Goal: Information Seeking & Learning: Learn about a topic

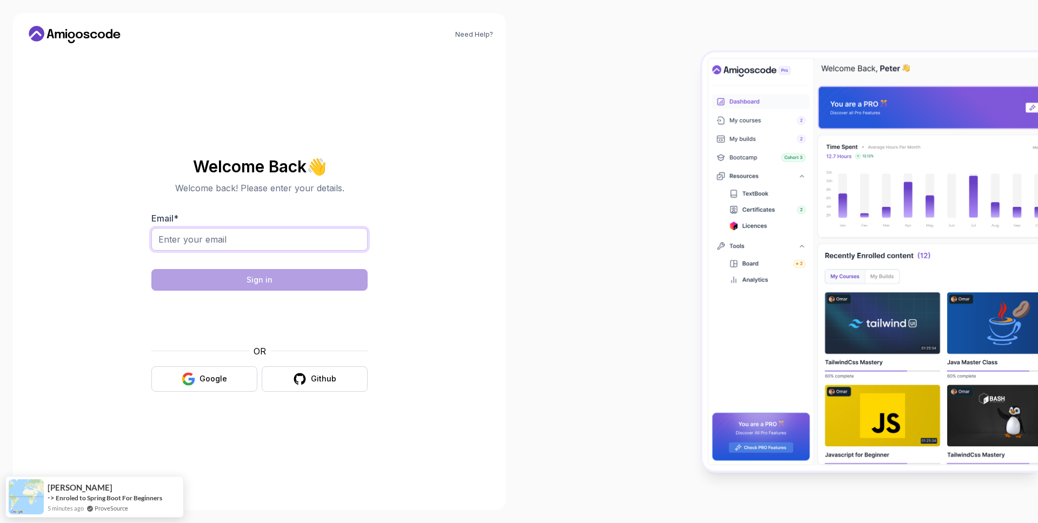
click at [266, 232] on input "Email *" at bounding box center [259, 239] width 216 height 23
type input "cemilyurdagul@gmail.com"
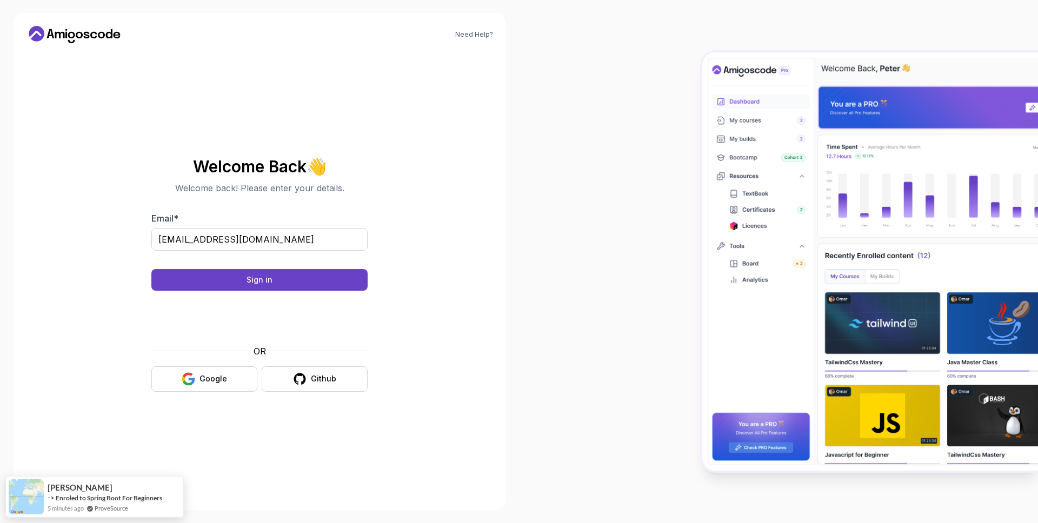
click at [298, 293] on form "Email * cemilyurdagul@gmail.com Sign in OR Google Github" at bounding box center [259, 302] width 216 height 180
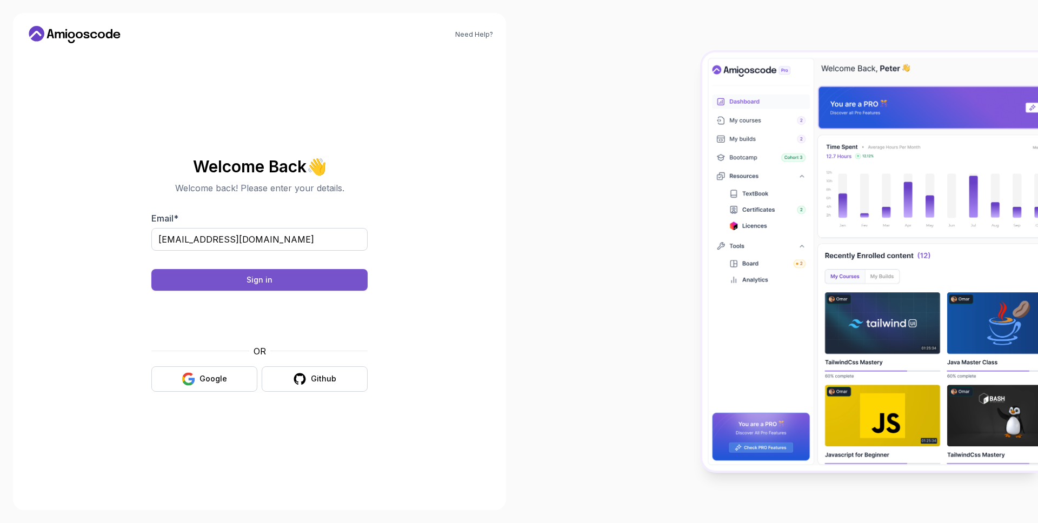
click at [299, 284] on button "Sign in" at bounding box center [259, 280] width 216 height 22
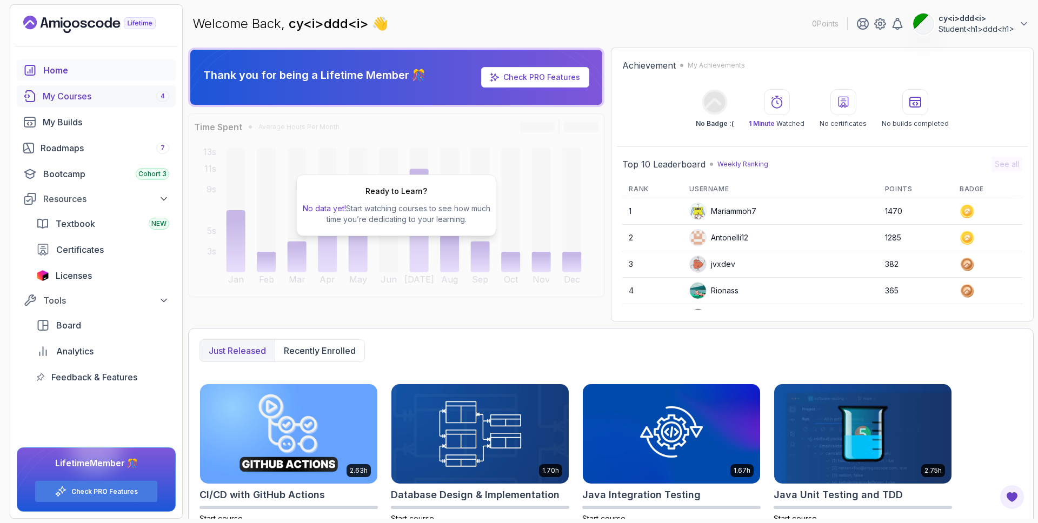
click at [65, 98] on div "My Courses 4" at bounding box center [106, 96] width 126 height 13
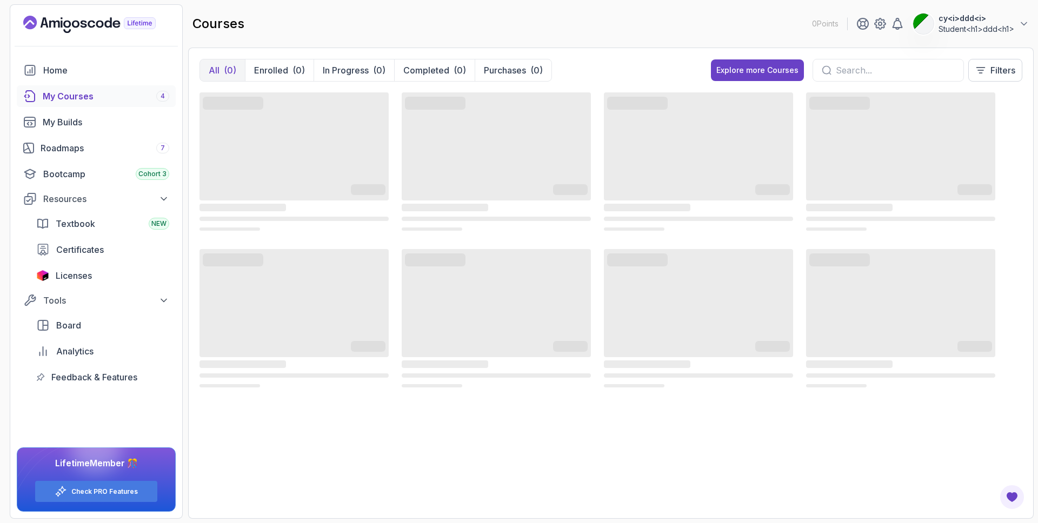
click at [80, 24] on icon "Landing page" at bounding box center [89, 24] width 132 height 17
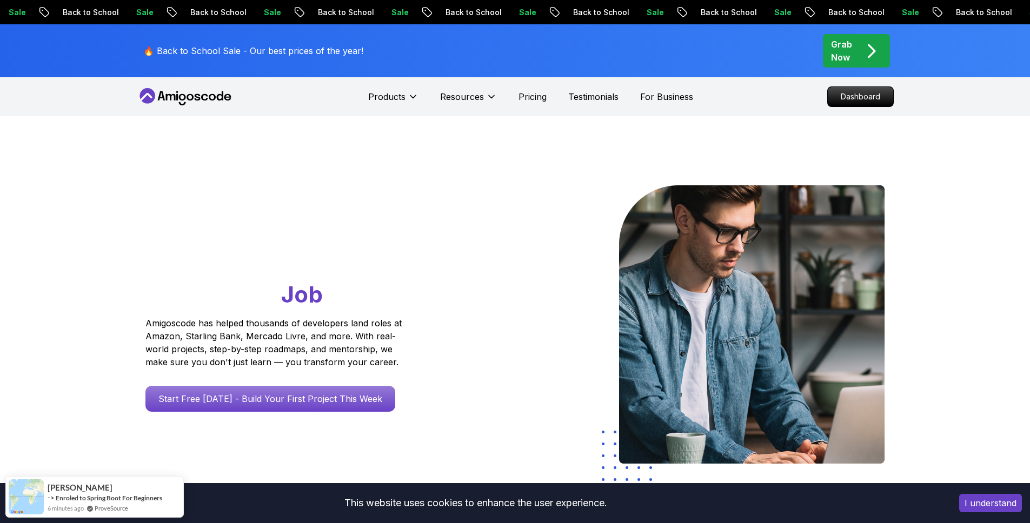
scroll to position [1, 0]
click at [832, 45] on p "Grab Now" at bounding box center [841, 51] width 21 height 26
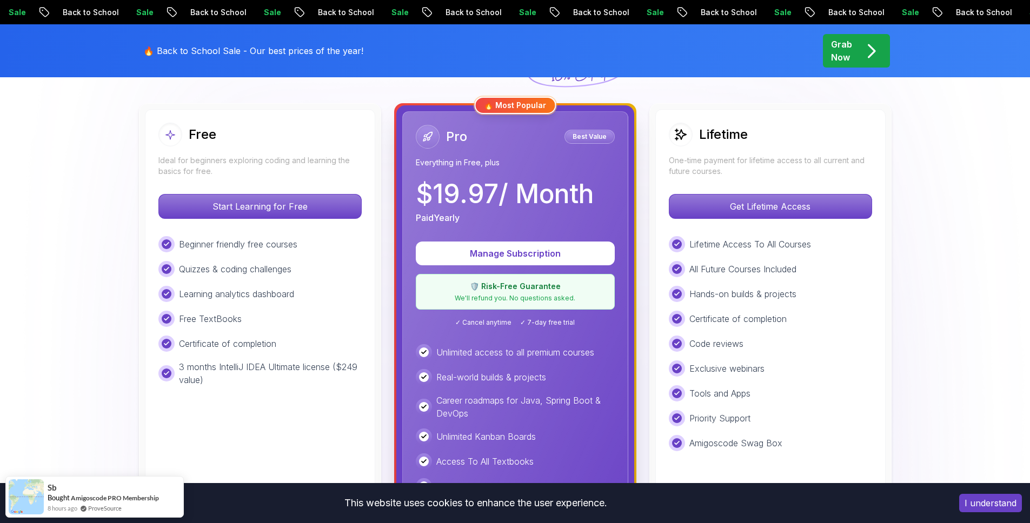
scroll to position [338, 0]
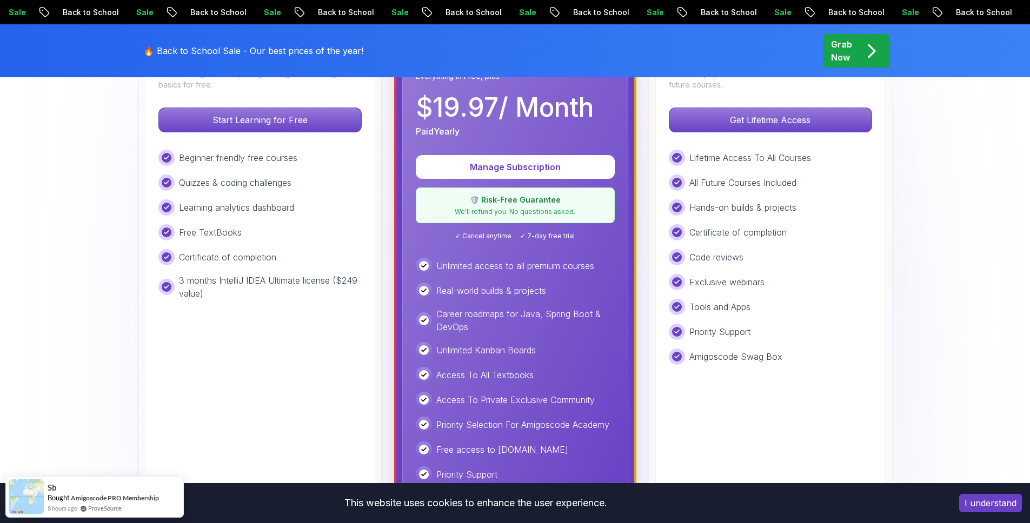
scroll to position [318, 0]
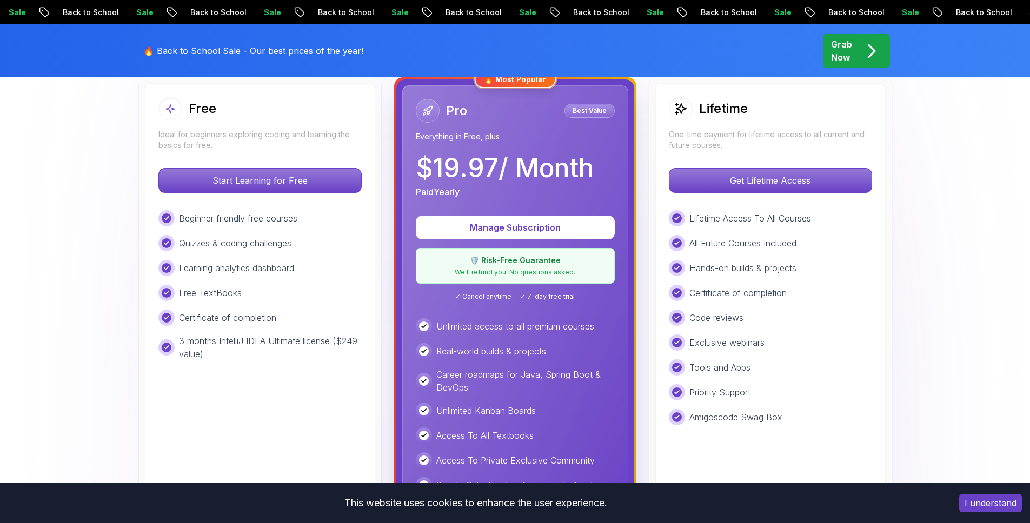
click at [737, 161] on div "Lifetime One-time payment for lifetime access to all current and future courses…" at bounding box center [770, 333] width 230 height 500
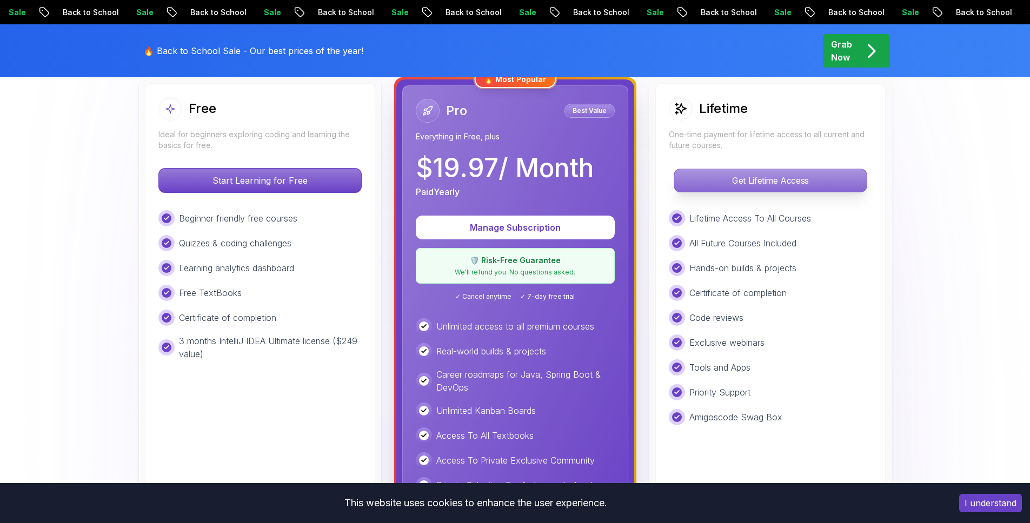
click at [736, 178] on p "Get Lifetime Access" at bounding box center [770, 180] width 192 height 23
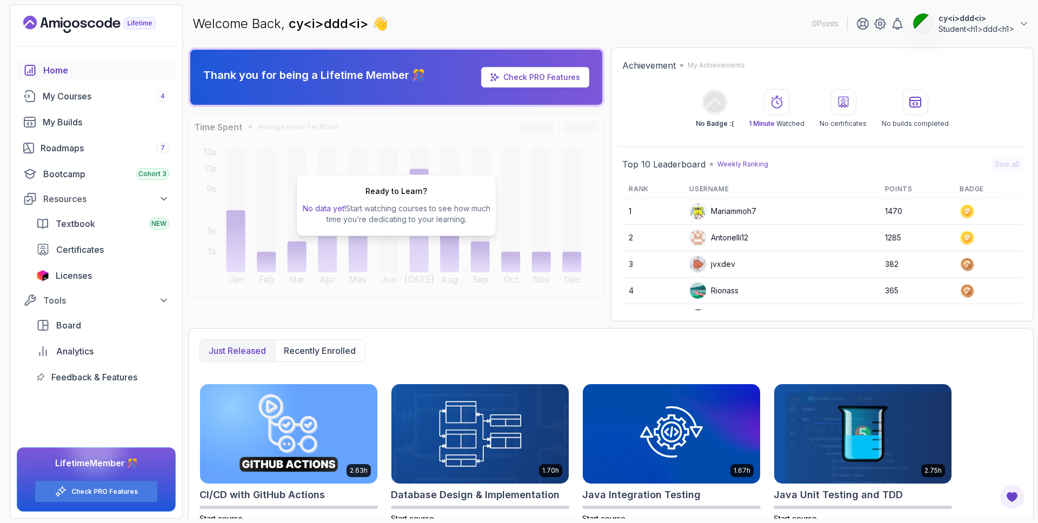
click at [727, 203] on div "Mariammoh7" at bounding box center [722, 211] width 67 height 17
click at [727, 210] on div "Mariammoh7" at bounding box center [722, 211] width 67 height 17
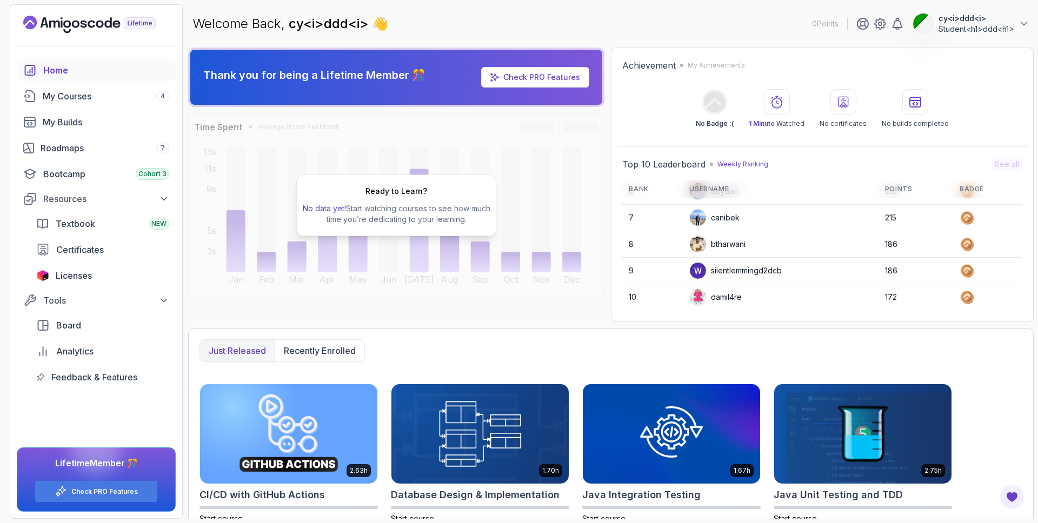
click at [731, 215] on div "canibek" at bounding box center [714, 217] width 50 height 17
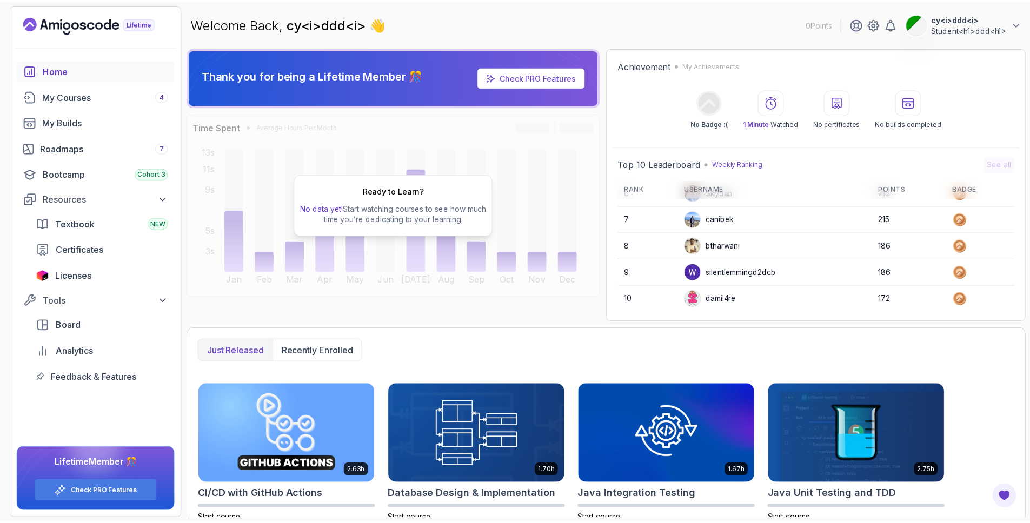
scroll to position [0, 0]
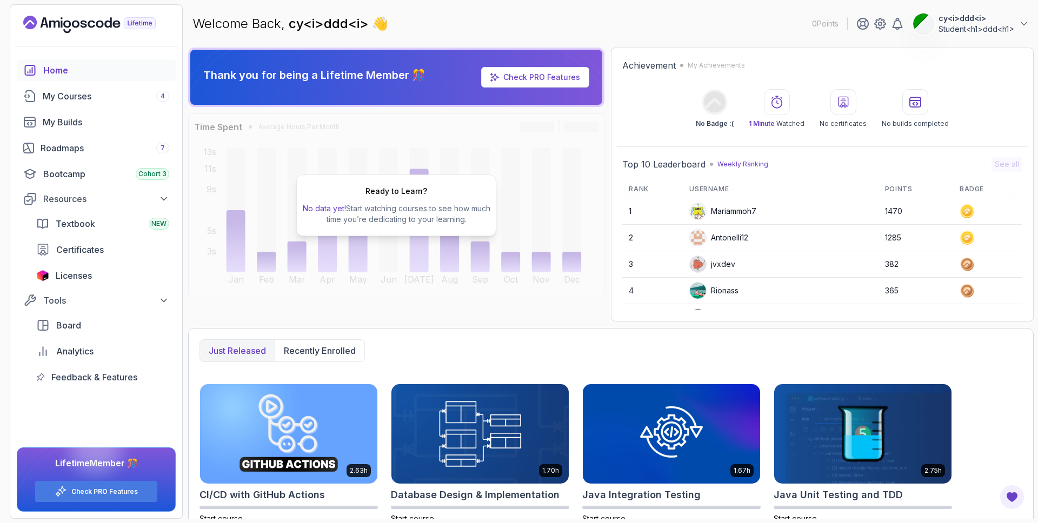
click at [950, 30] on p "Student<h1>ddd<h1>" at bounding box center [976, 29] width 76 height 11
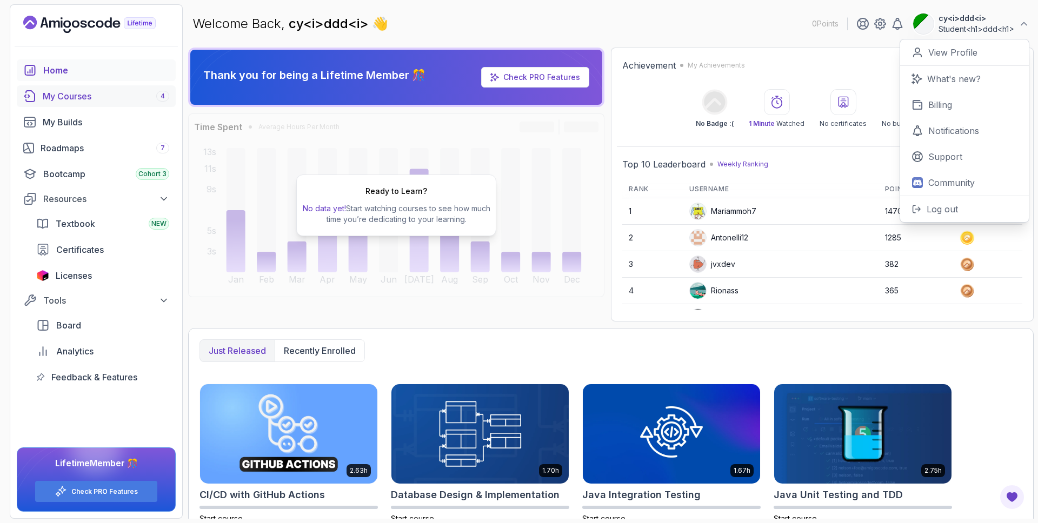
click at [97, 90] on div "My Courses 4" at bounding box center [106, 96] width 126 height 13
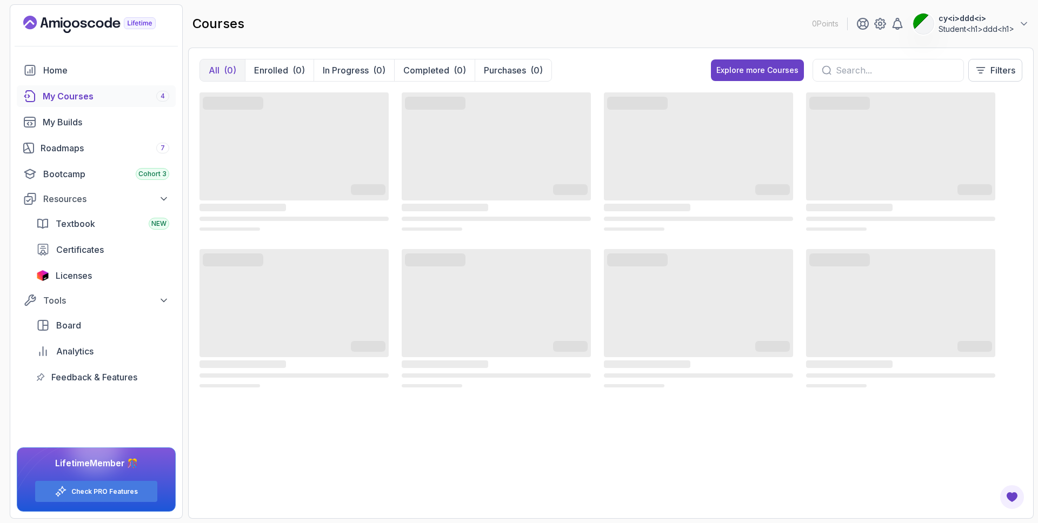
click at [91, 21] on icon "Landing page" at bounding box center [92, 25] width 8 height 8
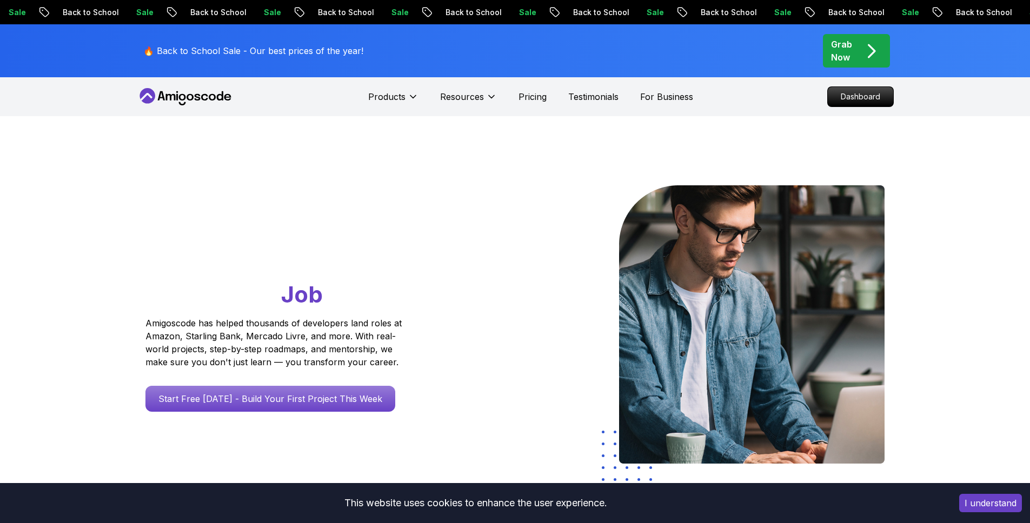
click at [45, 72] on div "🔥 Back to School Sale - Our best prices of the year! Grab Now" at bounding box center [515, 50] width 1030 height 53
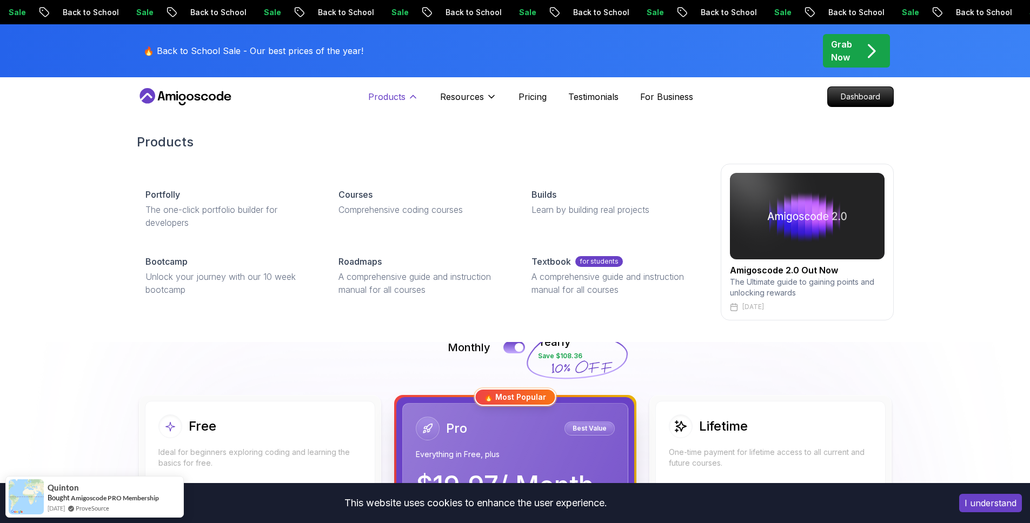
click at [404, 93] on p "Products" at bounding box center [386, 96] width 37 height 13
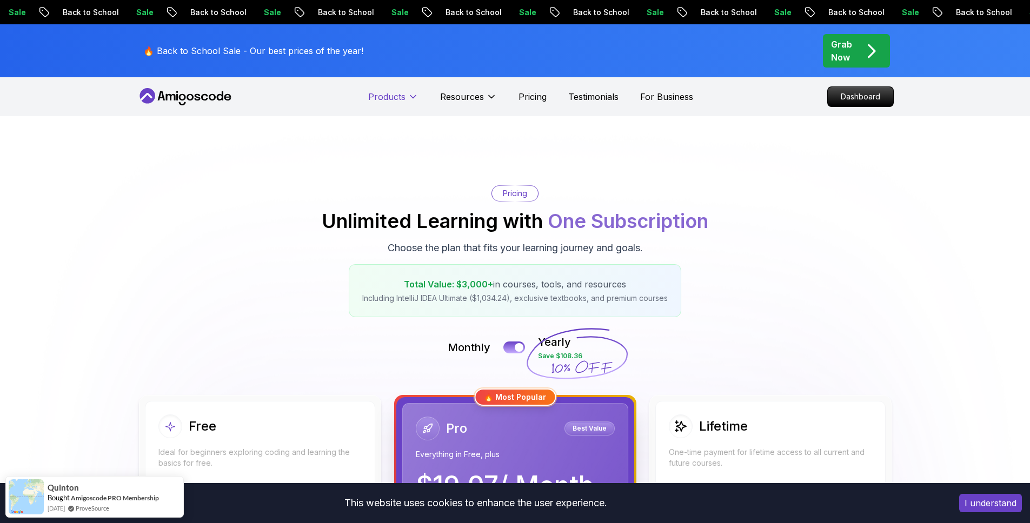
click at [404, 93] on p "Products" at bounding box center [386, 96] width 37 height 13
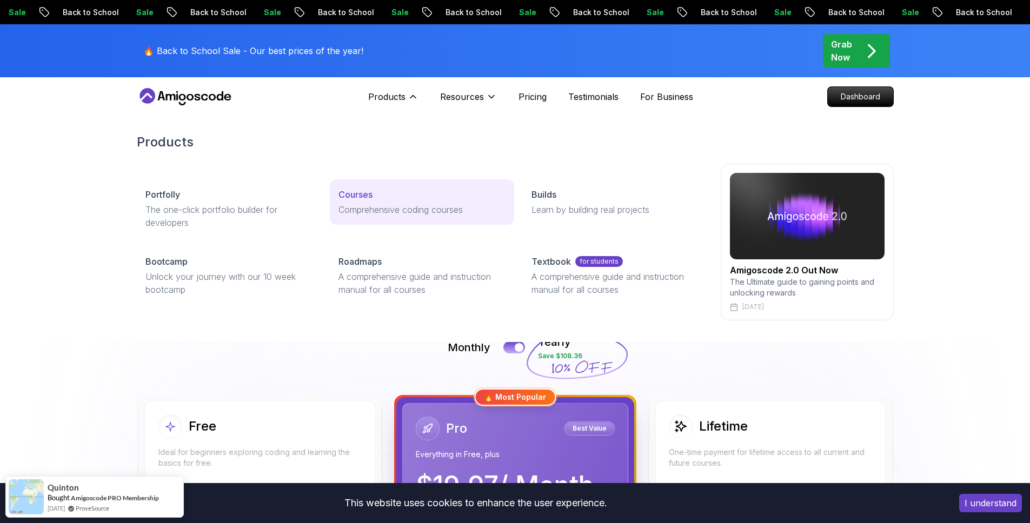
click at [359, 184] on link "Courses Comprehensive coding courses" at bounding box center [422, 201] width 184 height 45
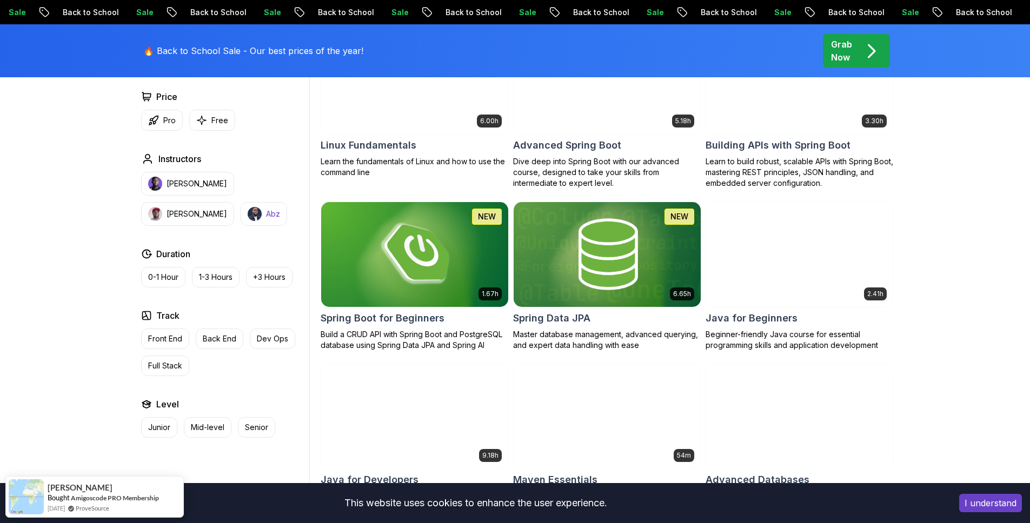
scroll to position [392, 0]
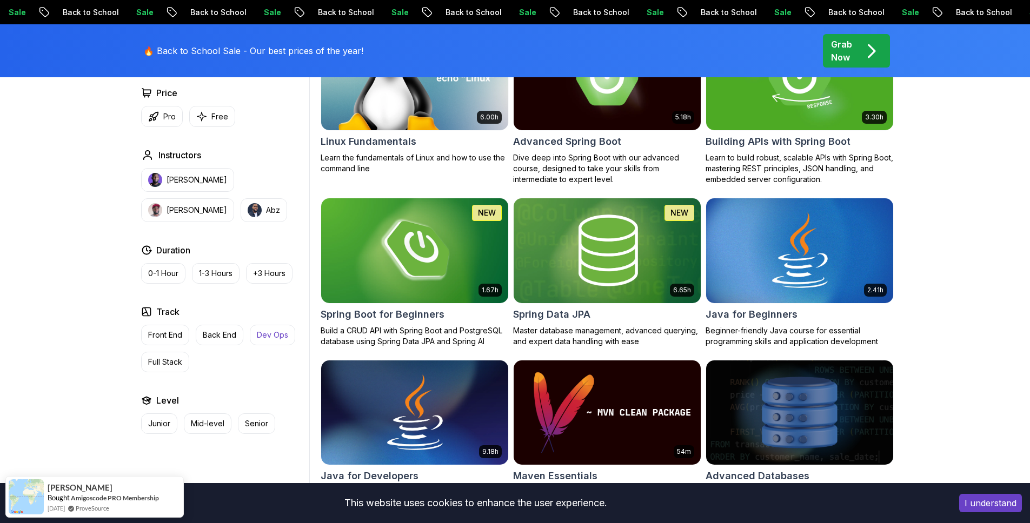
click at [260, 330] on p "Dev Ops" at bounding box center [272, 335] width 31 height 11
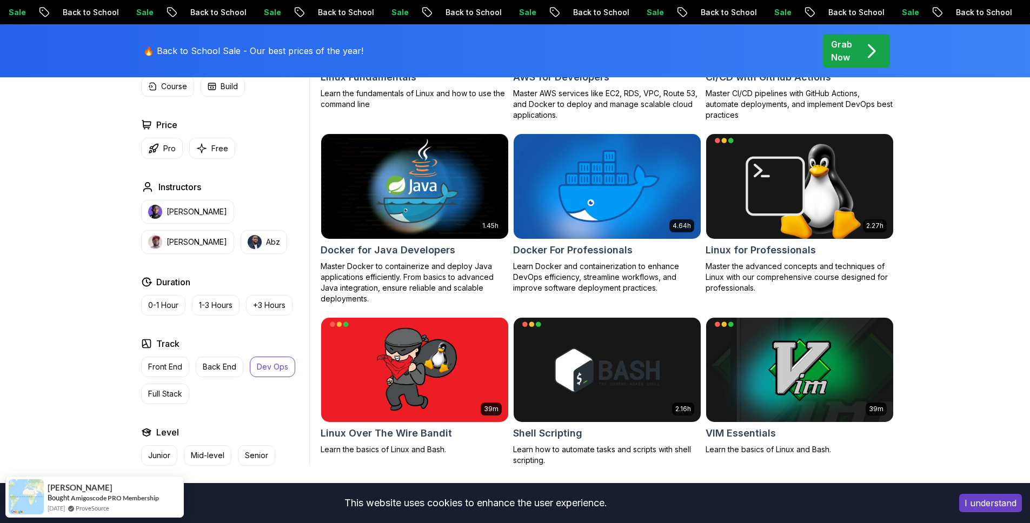
scroll to position [255, 0]
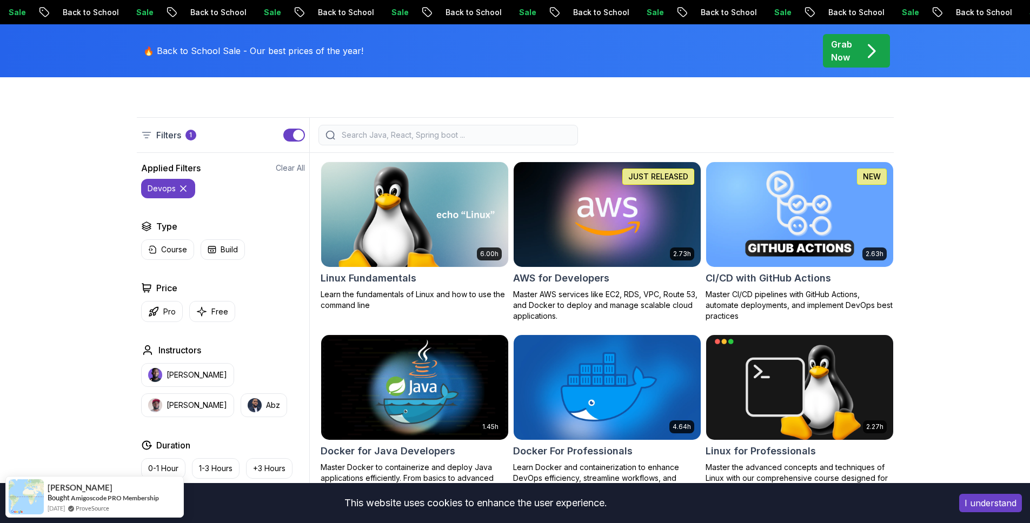
click at [807, 197] on img at bounding box center [799, 214] width 196 height 110
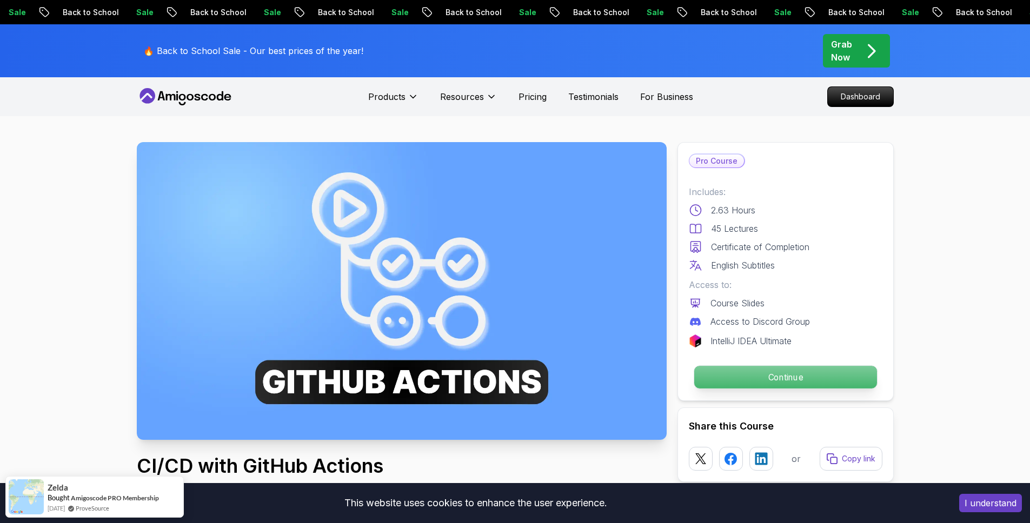
click at [769, 365] on div "Continue" at bounding box center [785, 377] width 193 height 25
click at [739, 389] on div "Continue" at bounding box center [785, 377] width 193 height 25
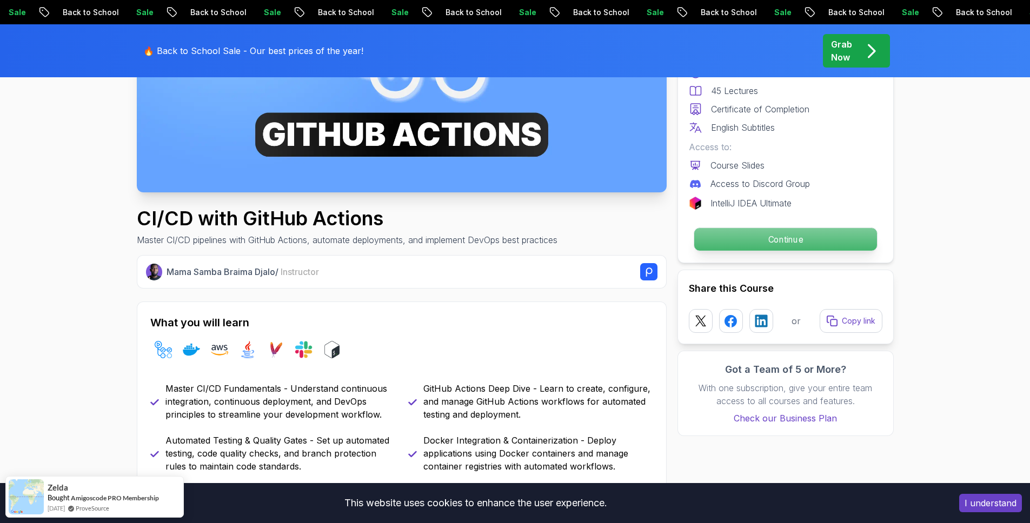
scroll to position [587, 0]
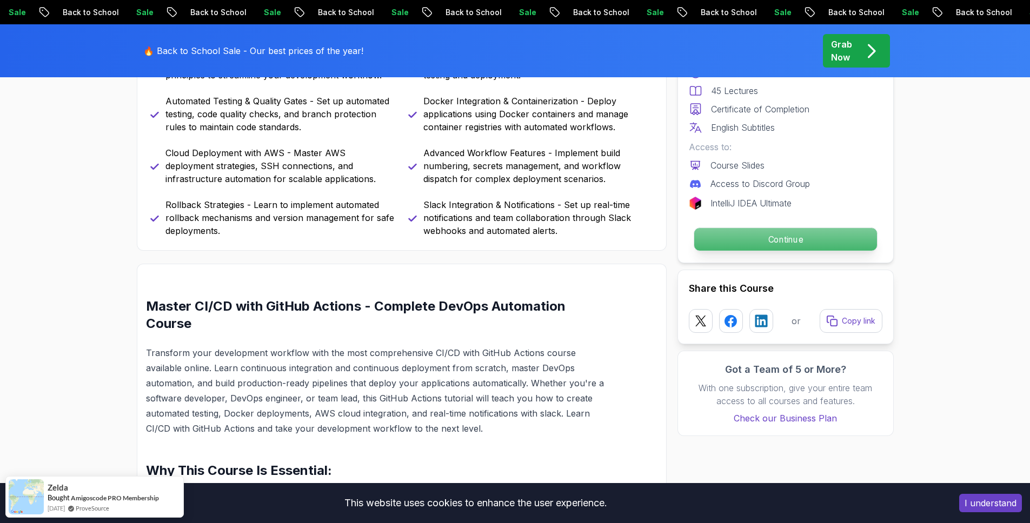
click at [793, 250] on p "Continue" at bounding box center [784, 239] width 183 height 23
click at [794, 244] on p "Continue" at bounding box center [784, 239] width 183 height 23
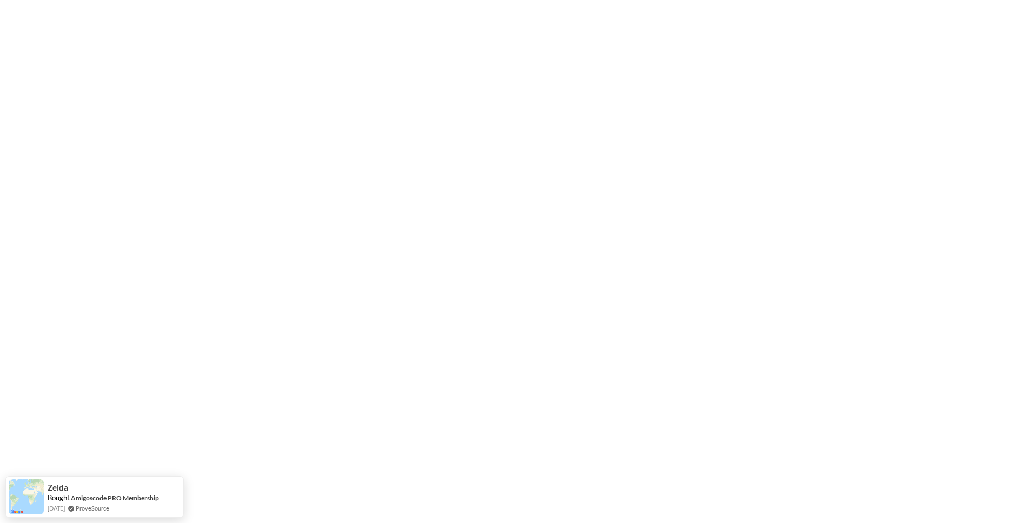
click at [794, 0] on html "3s Zelda Bought Amigoscode PRO Membership [DATE] ProveSource" at bounding box center [515, 0] width 1030 height 0
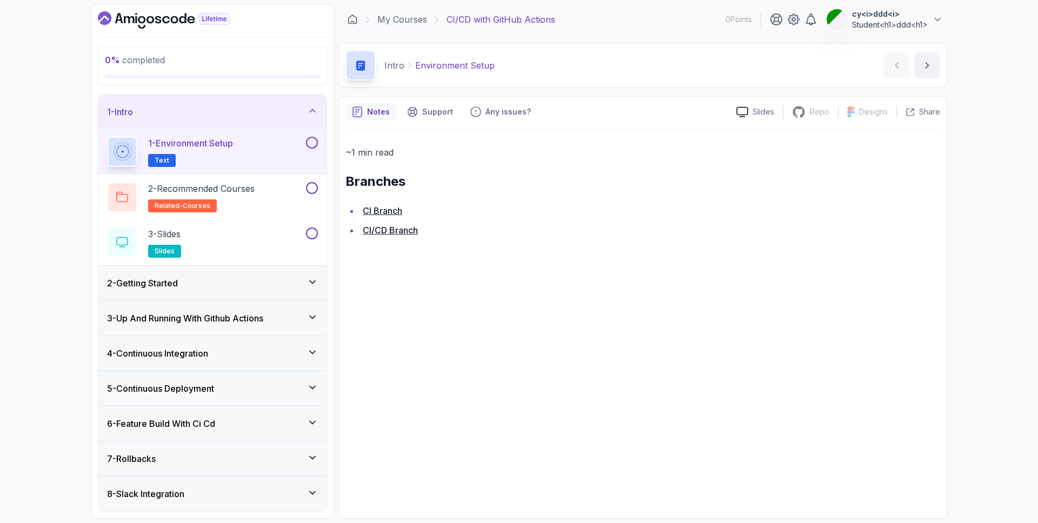
click at [248, 155] on div "1 - Environment Setup Text" at bounding box center [205, 152] width 197 height 30
click at [247, 200] on h2 "2 - Recommended Courses related-courses" at bounding box center [201, 197] width 106 height 30
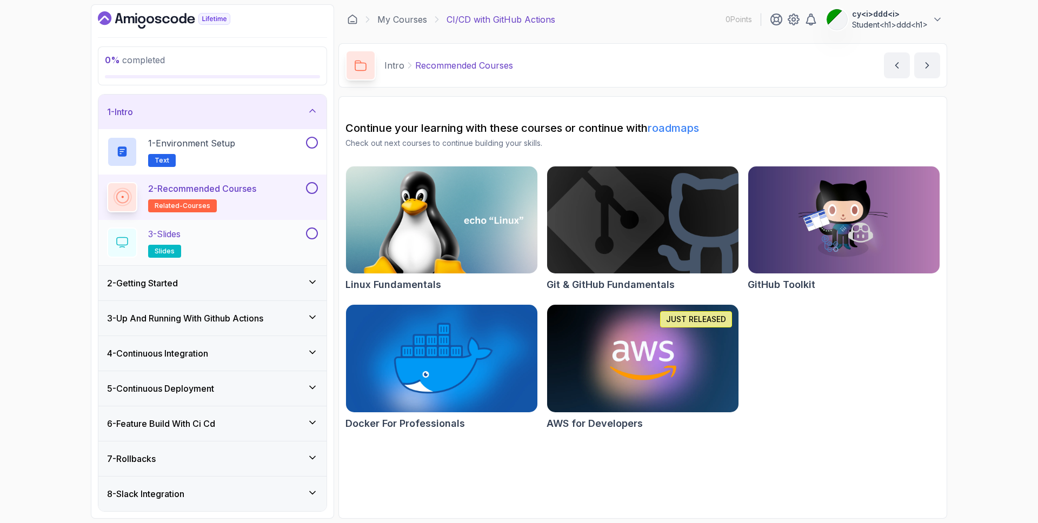
click at [243, 242] on div "3 - Slides slides" at bounding box center [205, 243] width 197 height 30
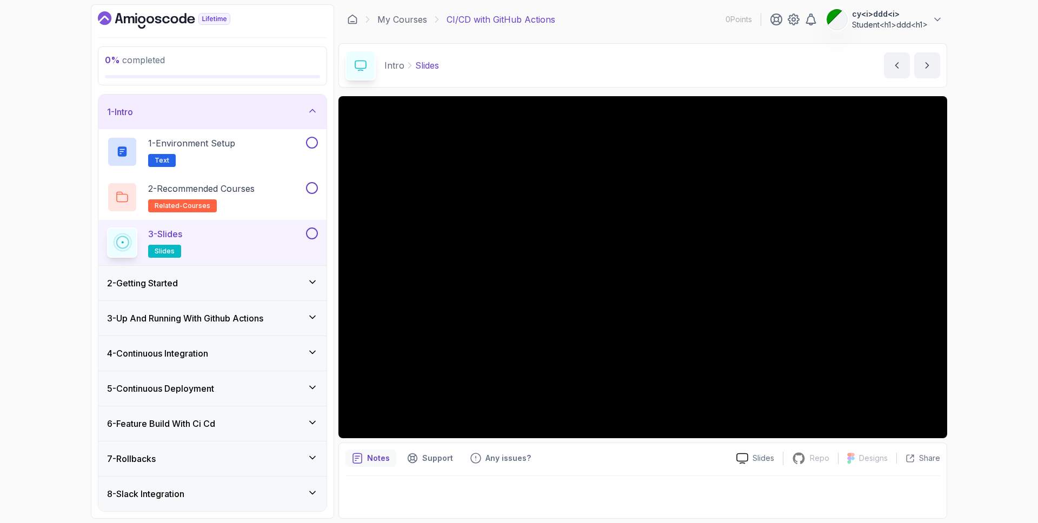
click at [215, 301] on div "3 - Up And Running With Github Actions" at bounding box center [212, 318] width 228 height 35
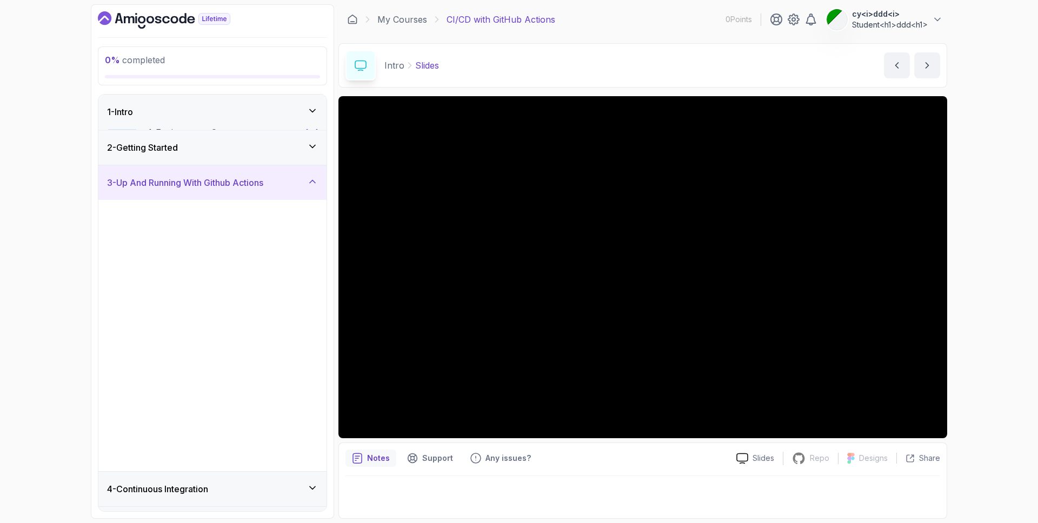
click at [230, 290] on div "3 - Your First Workflow 5:09" at bounding box center [212, 309] width 228 height 45
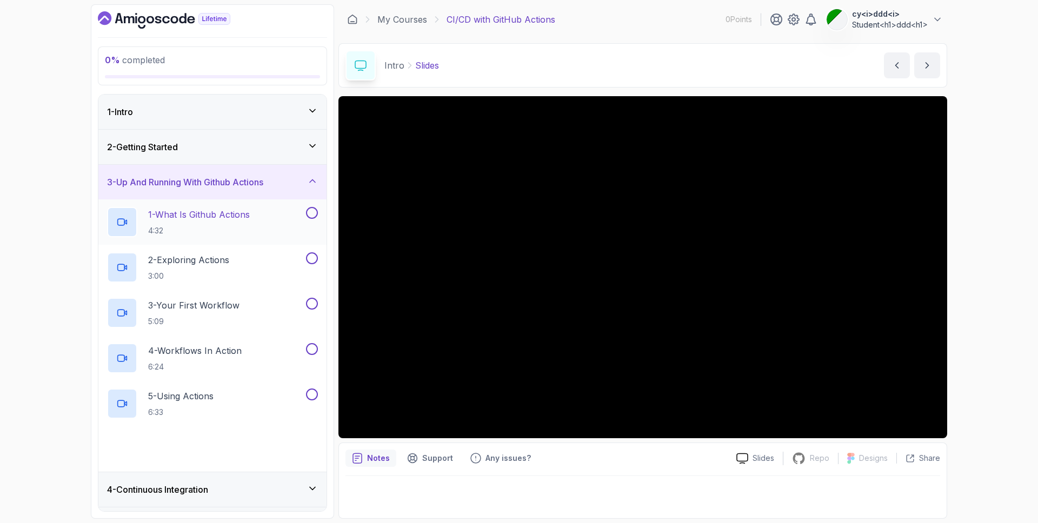
click at [250, 225] on p "4:32" at bounding box center [199, 230] width 102 height 11
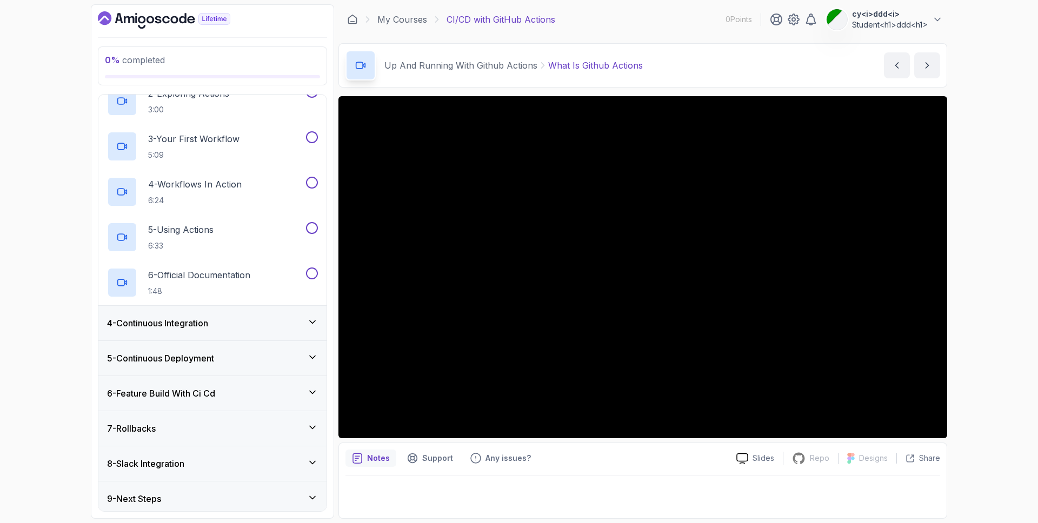
scroll to position [171, 0]
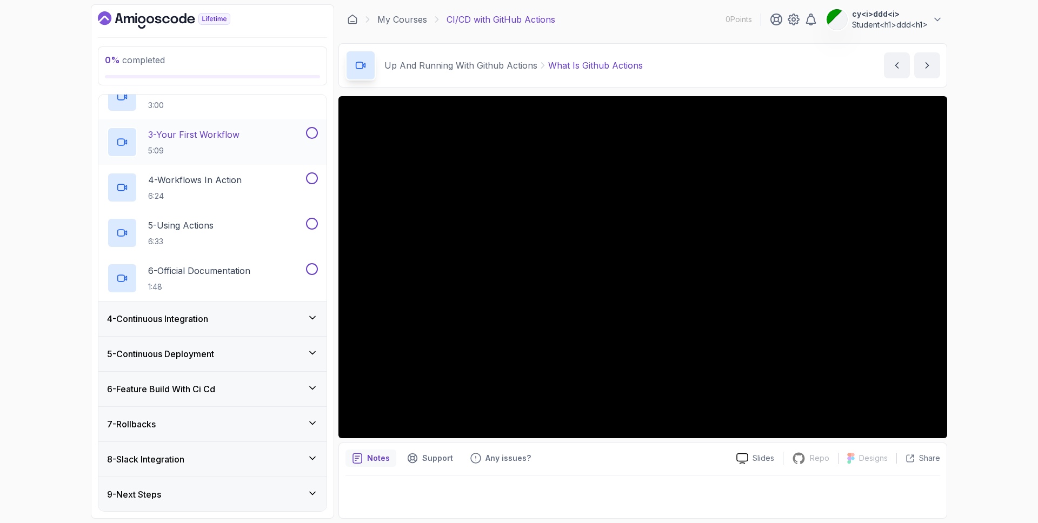
click at [199, 306] on div "4 - Continuous Integration" at bounding box center [212, 319] width 228 height 35
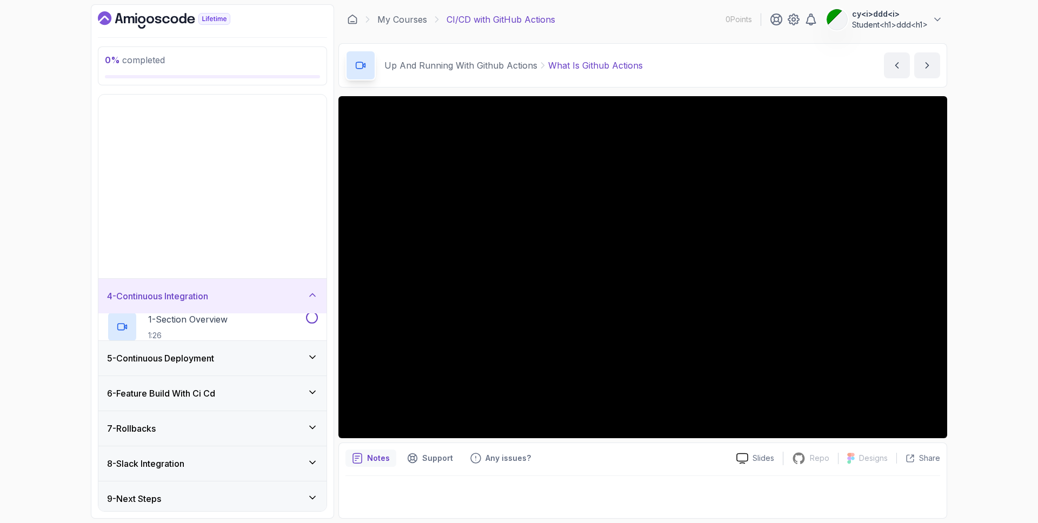
scroll to position [0, 0]
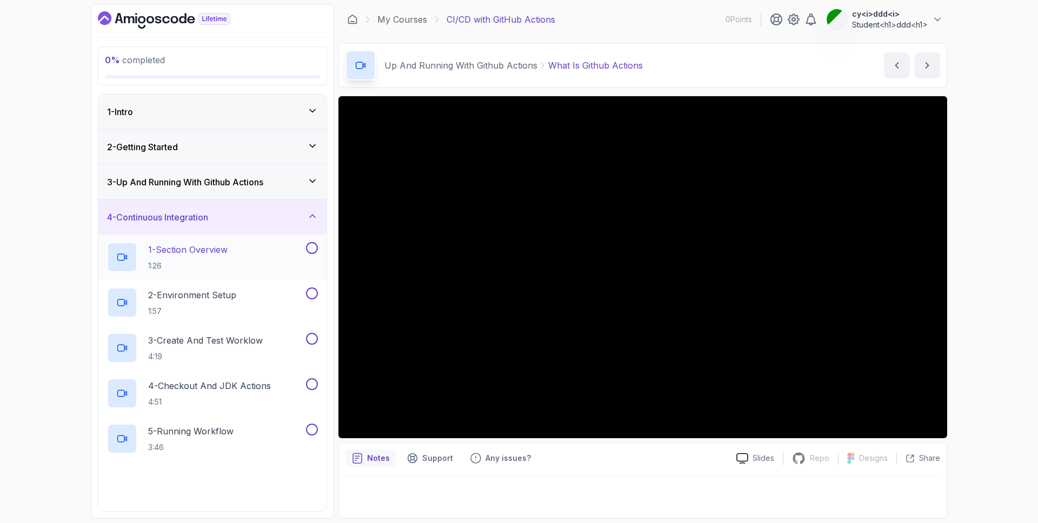
click at [210, 248] on p "1 - Section Overview" at bounding box center [187, 249] width 79 height 13
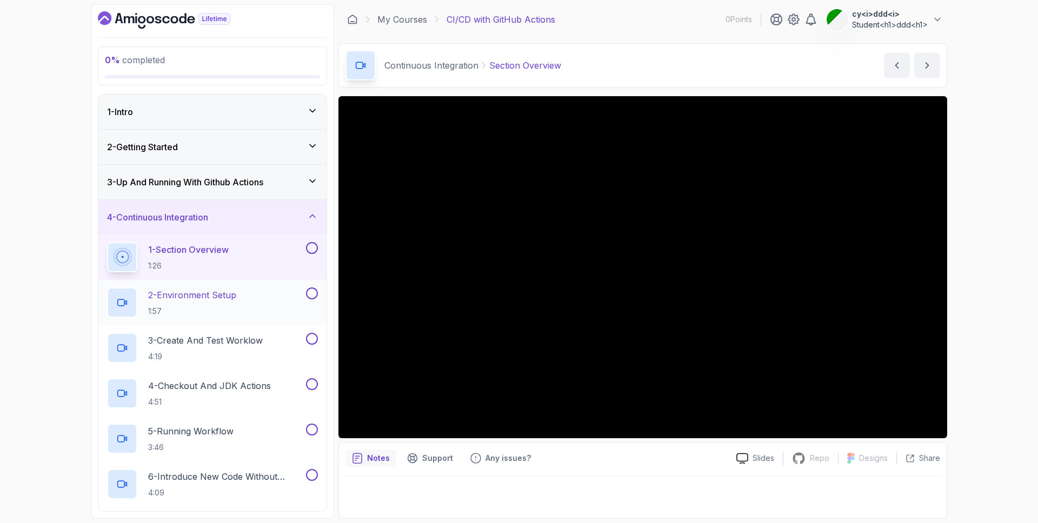
click at [235, 298] on p "2 - Environment Setup" at bounding box center [192, 295] width 88 height 13
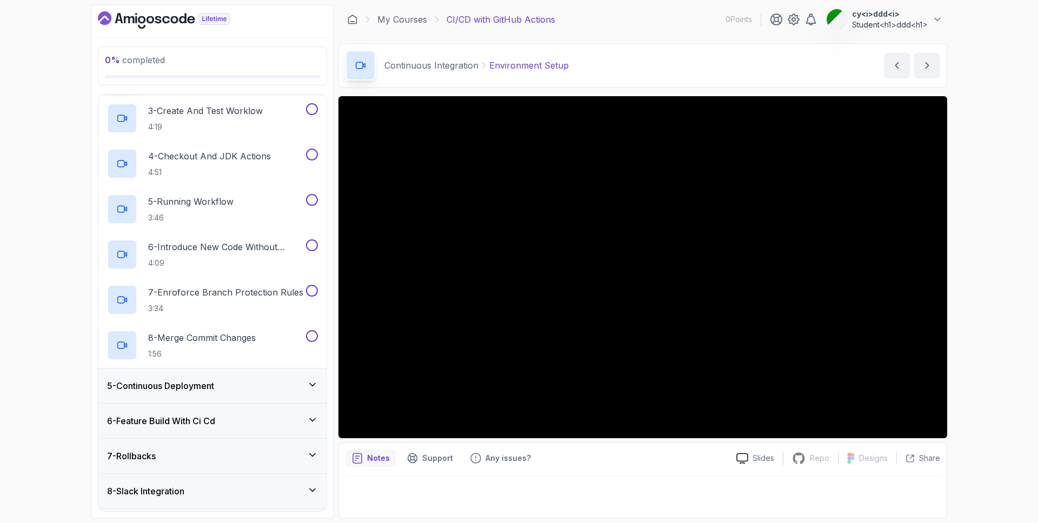
scroll to position [262, 0]
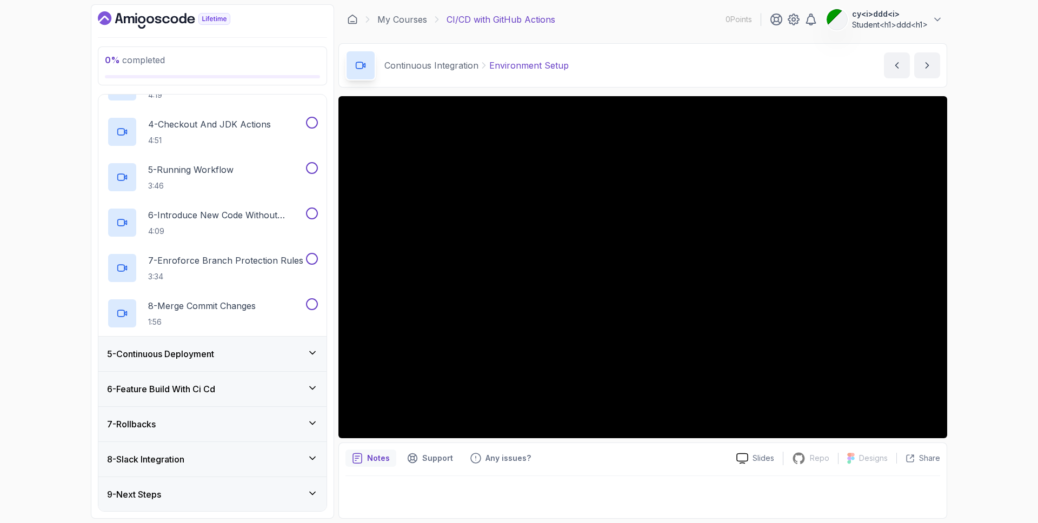
click at [235, 457] on div "8 - Slack Integration" at bounding box center [212, 459] width 211 height 13
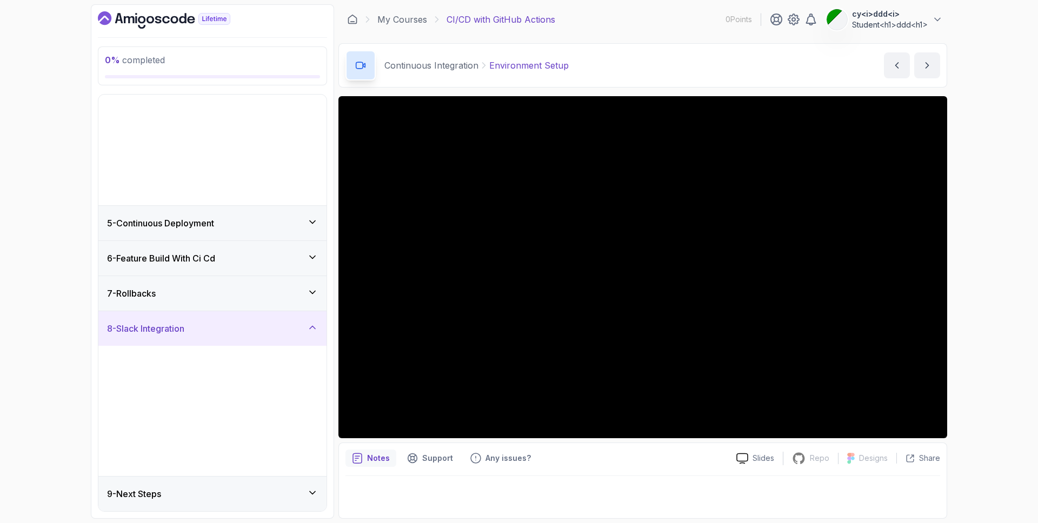
scroll to position [0, 0]
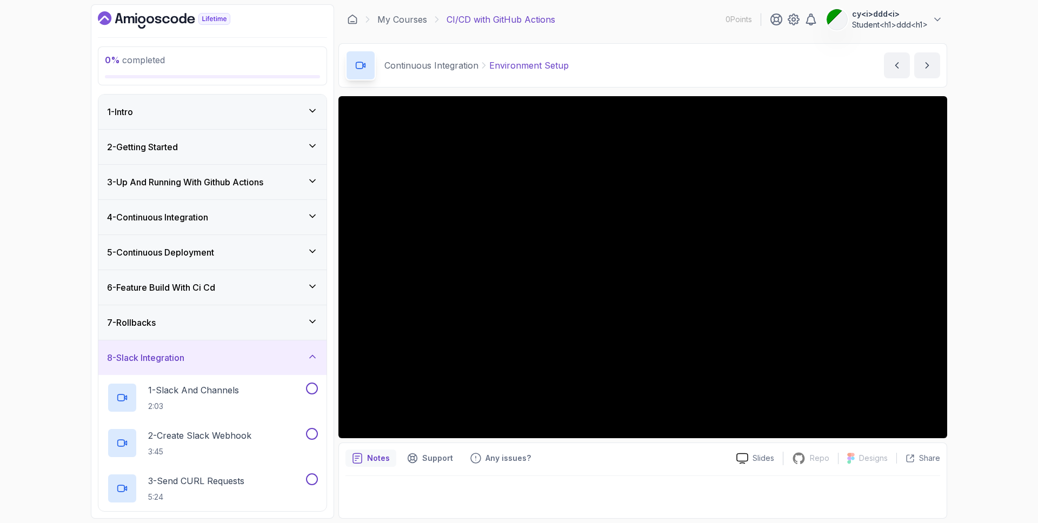
click at [243, 249] on div "5 - Continuous Deployment" at bounding box center [212, 252] width 211 height 13
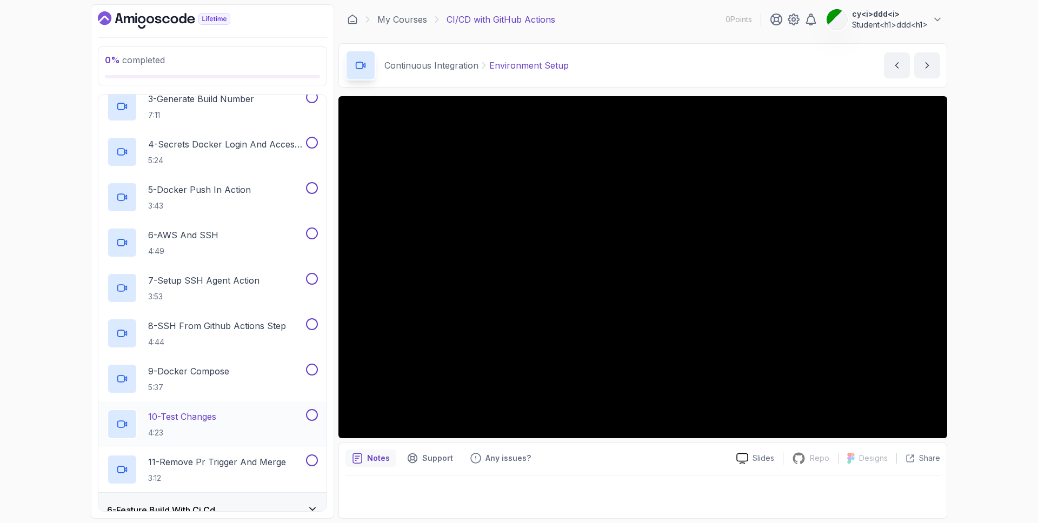
scroll to position [319, 0]
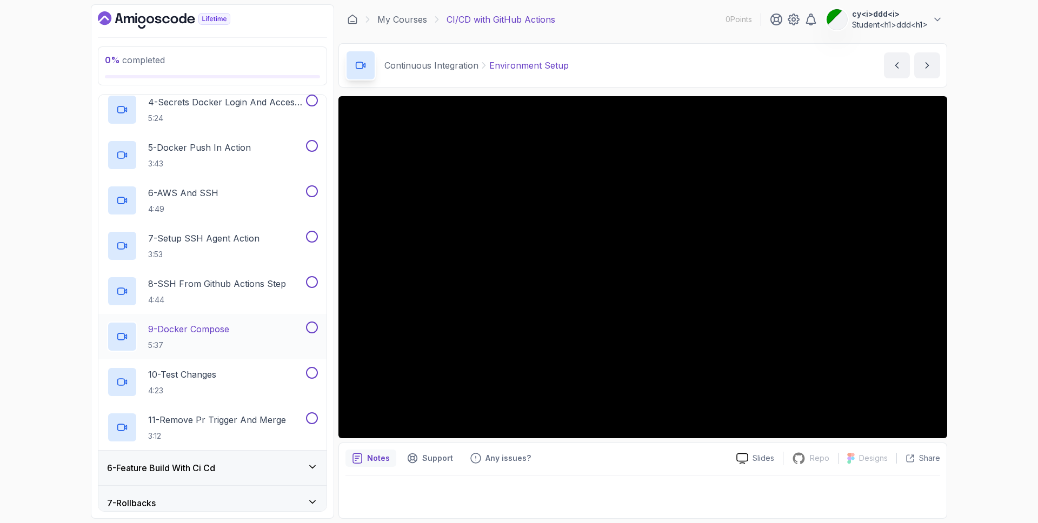
click at [243, 337] on div "9 - Docker Compose 5:37" at bounding box center [205, 337] width 197 height 30
click at [173, 22] on icon "Dashboard" at bounding box center [174, 20] width 8 height 8
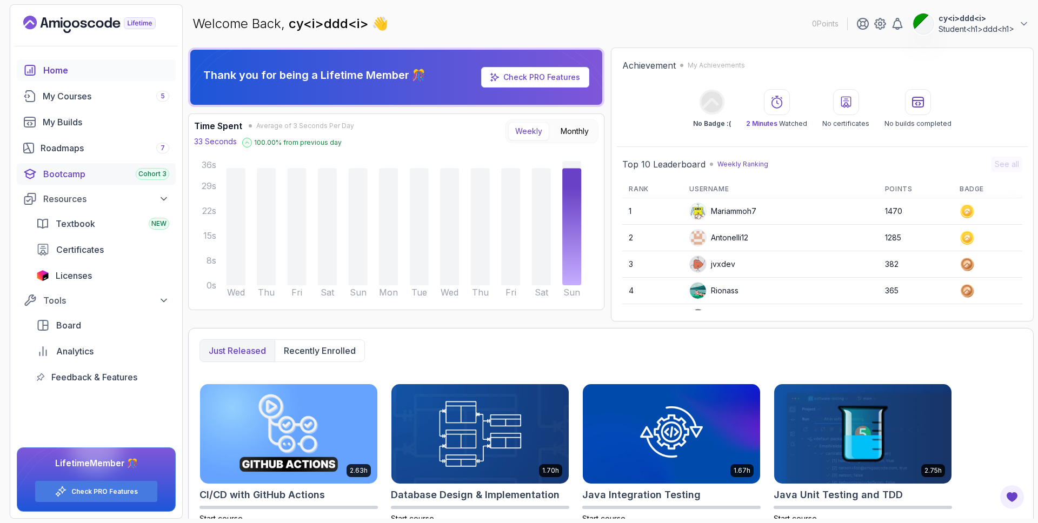
click at [115, 181] on link "Bootcamp Cohort 3" at bounding box center [96, 174] width 159 height 22
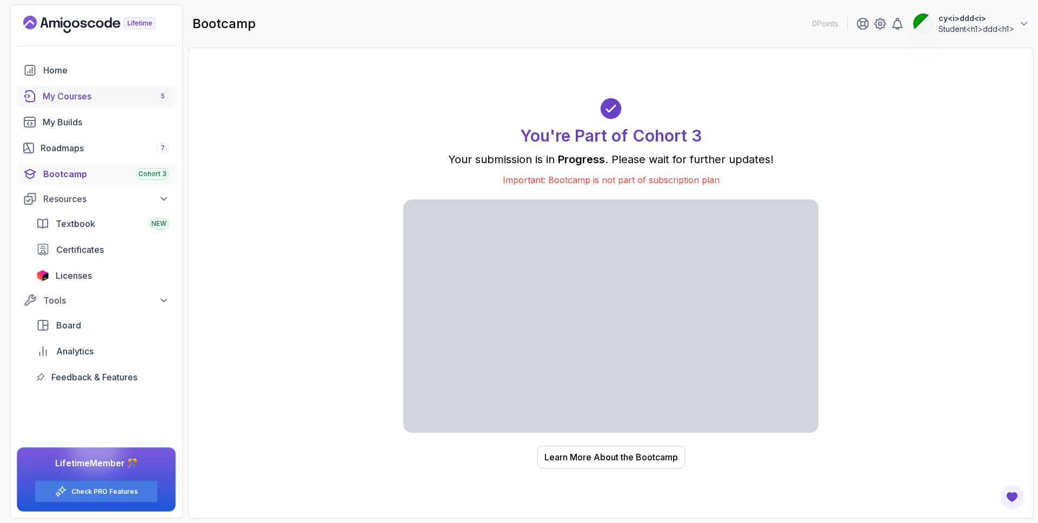
click at [87, 103] on link "My Courses 5" at bounding box center [96, 96] width 159 height 22
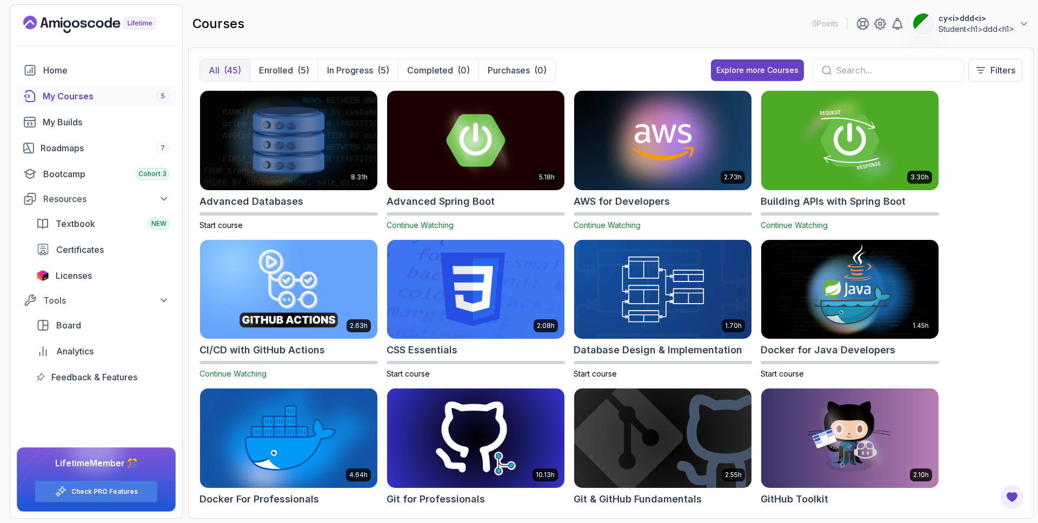
click at [116, 25] on icon "Landing page" at bounding box center [89, 24] width 132 height 17
click at [646, 169] on img at bounding box center [663, 140] width 186 height 104
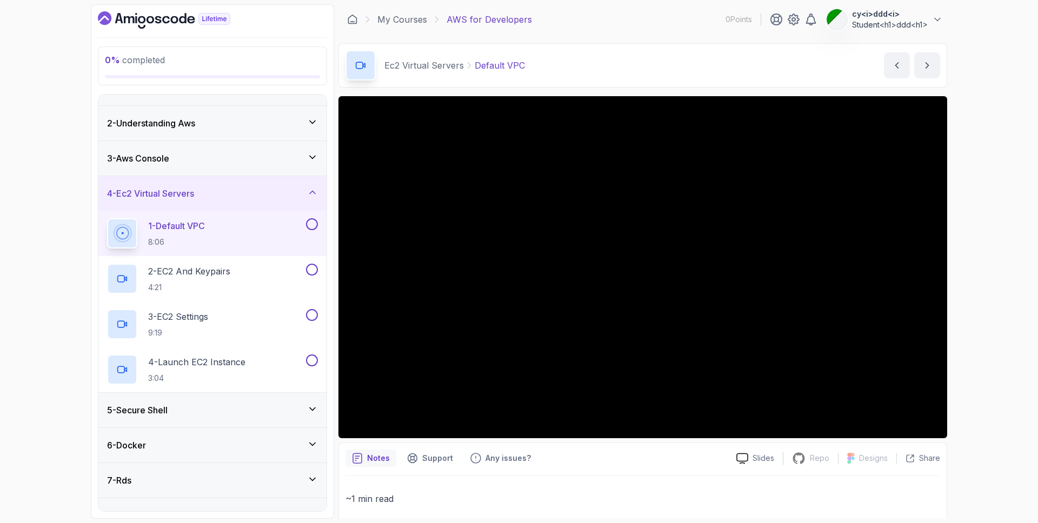
scroll to position [83, 0]
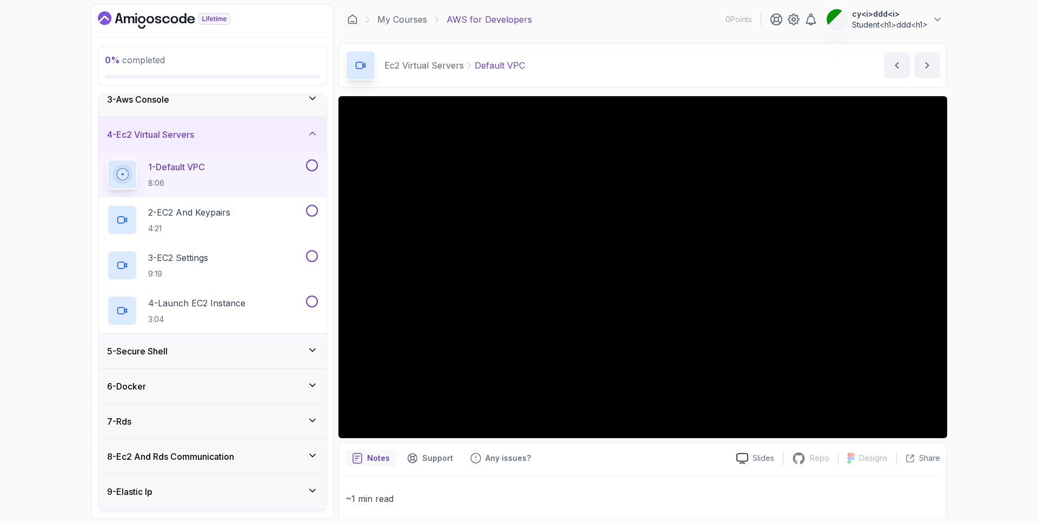
click at [212, 354] on div "5 - Secure Shell" at bounding box center [212, 351] width 211 height 13
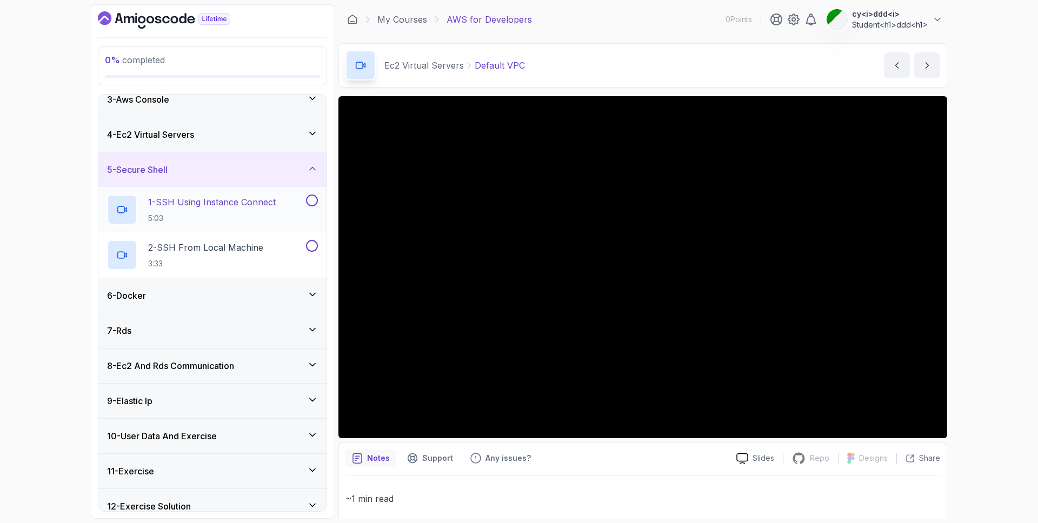
click at [184, 203] on p "1 - SSH Using Instance Connect" at bounding box center [212, 202] width 128 height 13
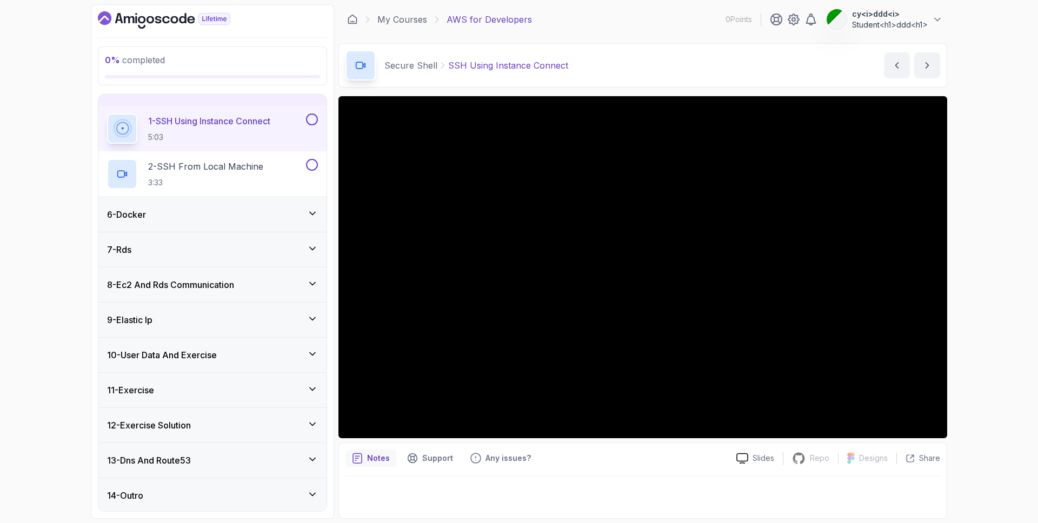
scroll to position [165, 0]
click at [130, 209] on h3 "6 - Docker" at bounding box center [126, 213] width 39 height 13
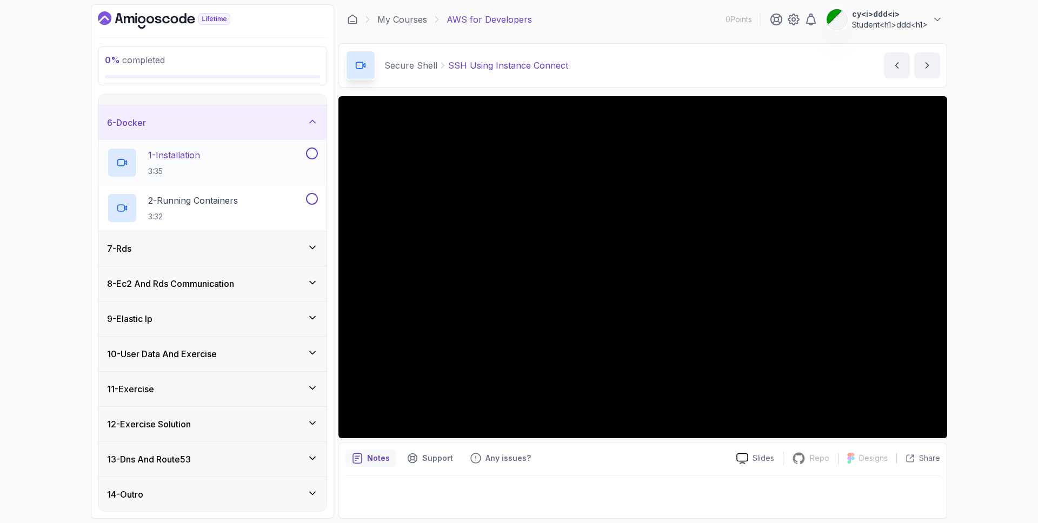
click at [184, 161] on p "1 - Installation" at bounding box center [174, 155] width 52 height 13
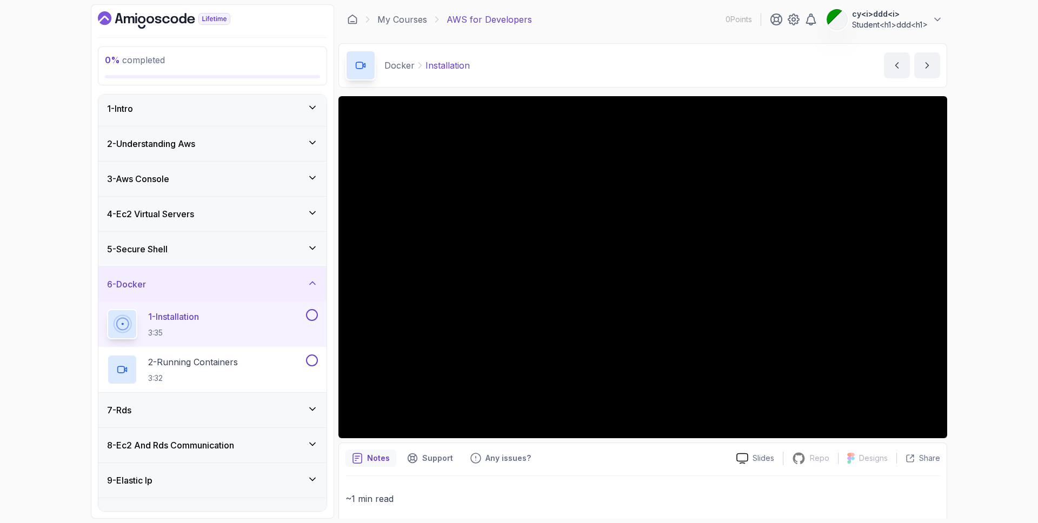
scroll to position [165, 0]
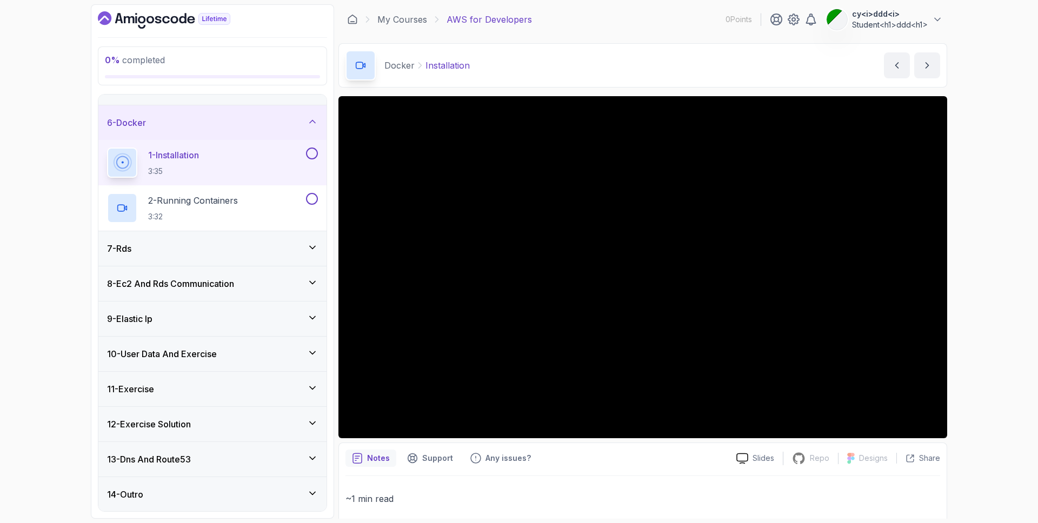
click at [192, 290] on div "8 - Ec2 And Rds Communication" at bounding box center [212, 283] width 228 height 35
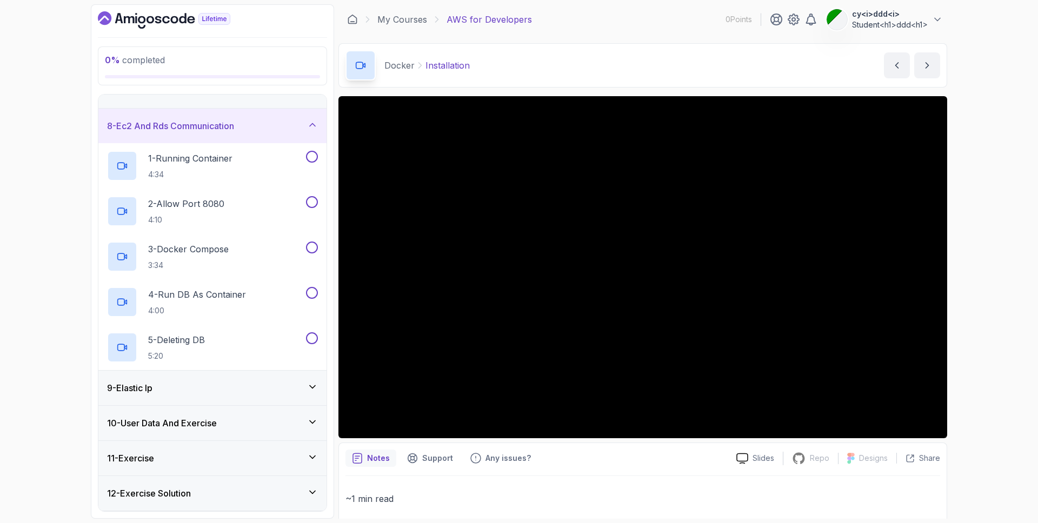
scroll to position [260, 0]
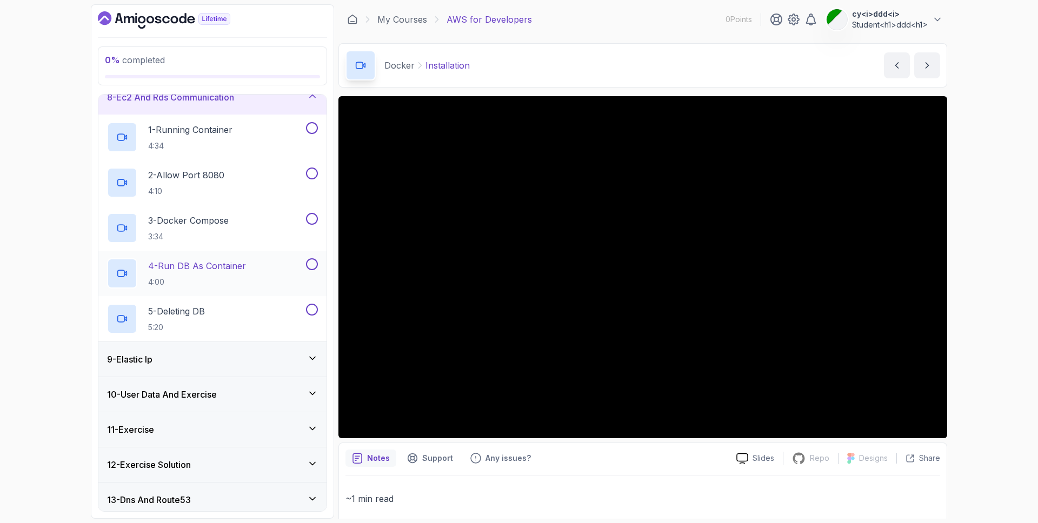
click at [215, 275] on h2 "4 - Run DB As Container 4:00" at bounding box center [197, 273] width 98 height 28
